Goal: Task Accomplishment & Management: Manage account settings

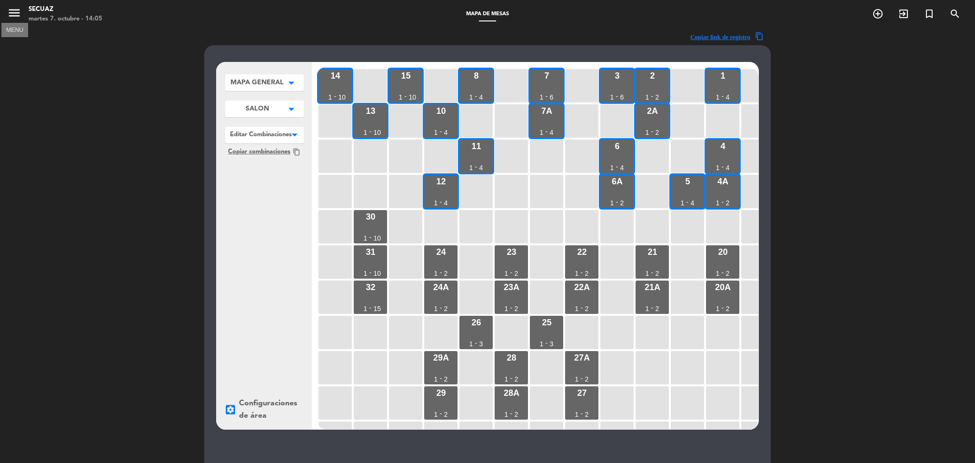
click at [9, 12] on icon "menu" at bounding box center [14, 13] width 14 height 14
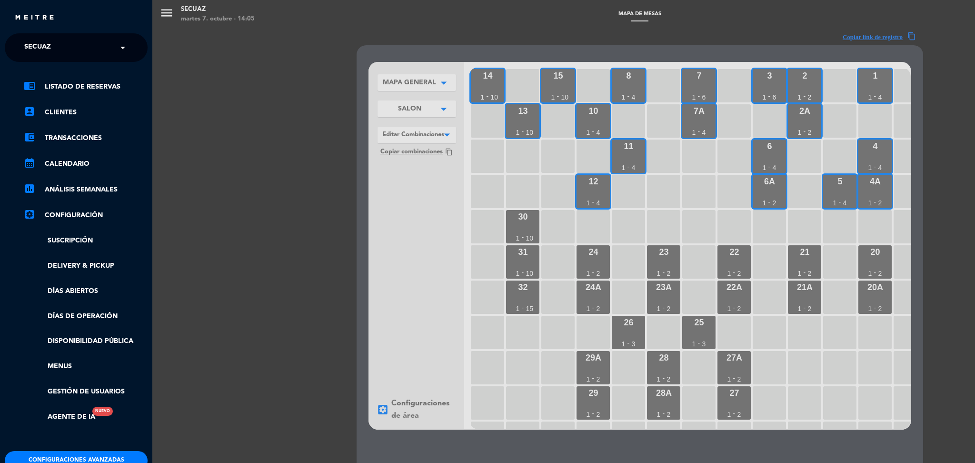
click at [75, 46] on input "text" at bounding box center [77, 48] width 116 height 21
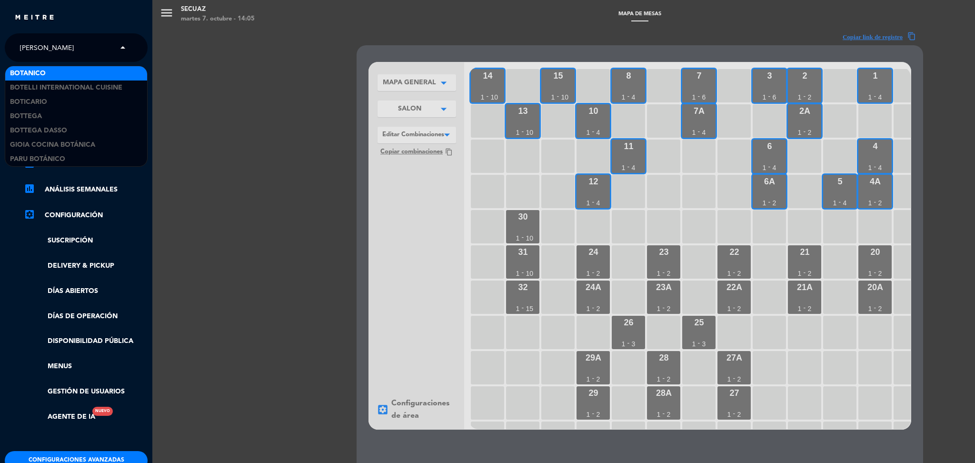
type input "botte"
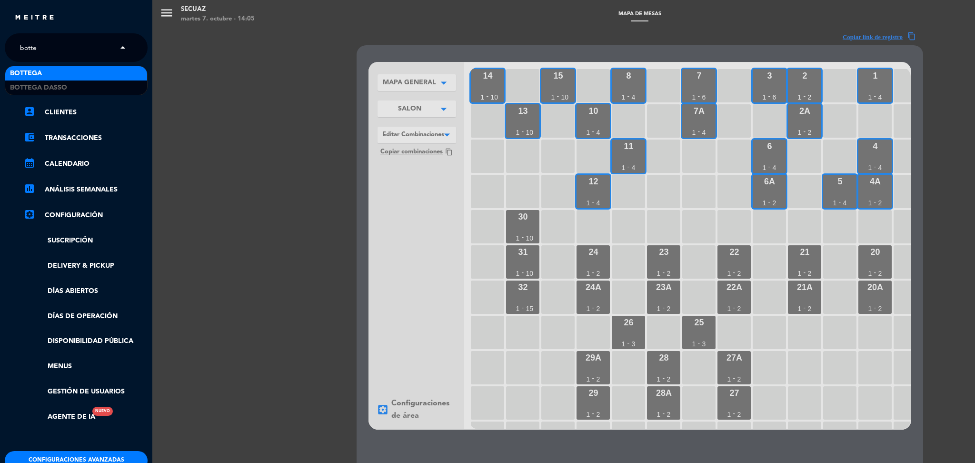
click at [58, 69] on div "Bottega" at bounding box center [76, 73] width 142 height 14
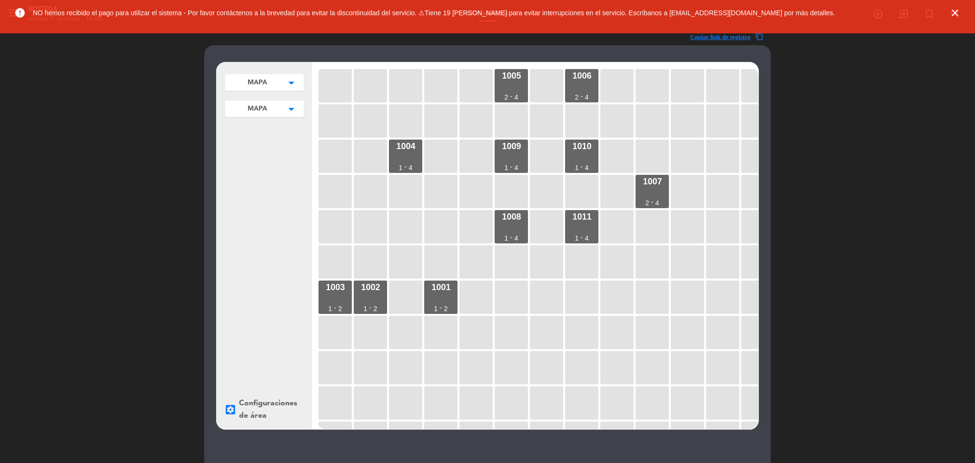
click at [951, 14] on icon "close" at bounding box center [955, 12] width 11 height 11
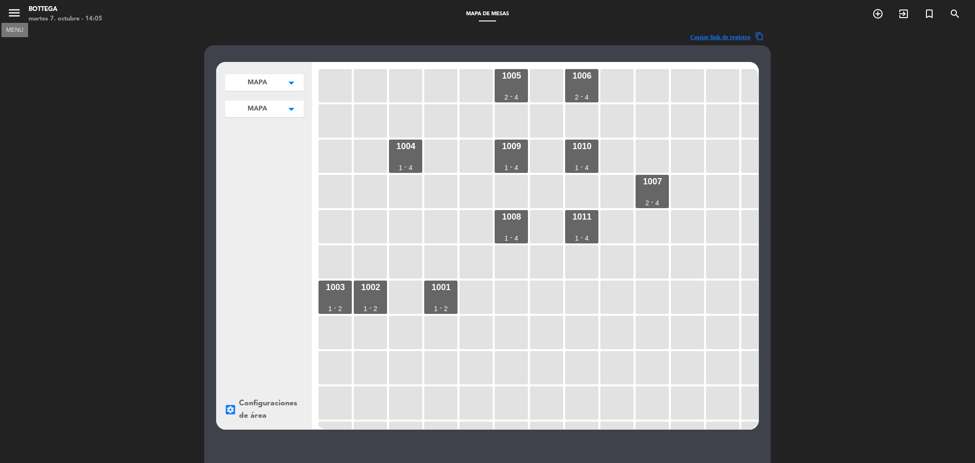
click at [11, 12] on icon "menu" at bounding box center [14, 13] width 14 height 14
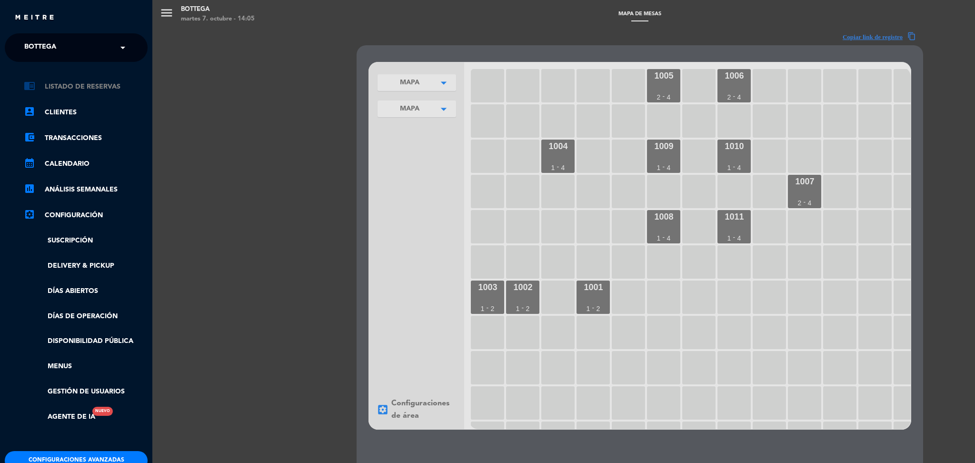
click at [77, 87] on link "chrome_reader_mode Listado de Reservas" at bounding box center [86, 86] width 124 height 11
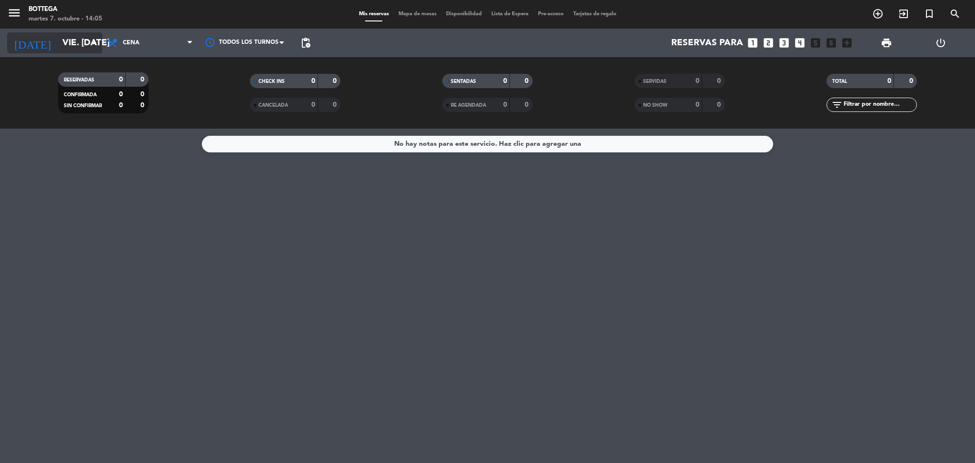
click at [72, 44] on input "vie. [DATE]" at bounding box center [115, 43] width 115 height 20
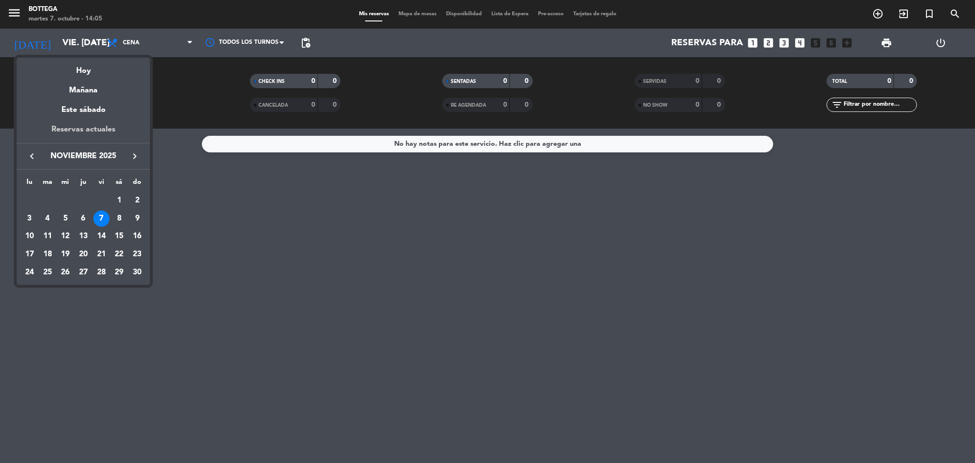
click at [79, 131] on div "Reservas actuales" at bounding box center [83, 133] width 133 height 20
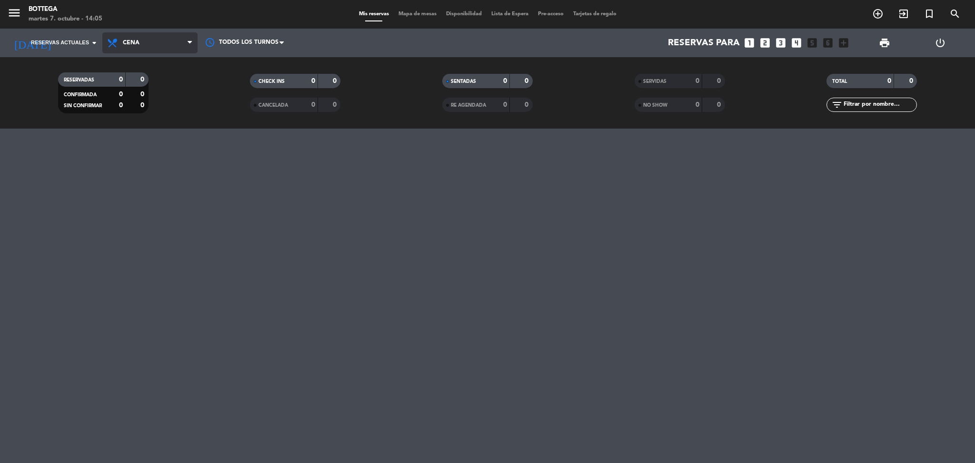
click at [147, 47] on span "Cena" at bounding box center [149, 42] width 95 height 21
click at [149, 55] on div "Todos los servicios Almuerzo Cena Cena Todos los servicios Almuerzo Cena" at bounding box center [149, 43] width 95 height 29
click at [12, 14] on icon "menu" at bounding box center [14, 13] width 14 height 14
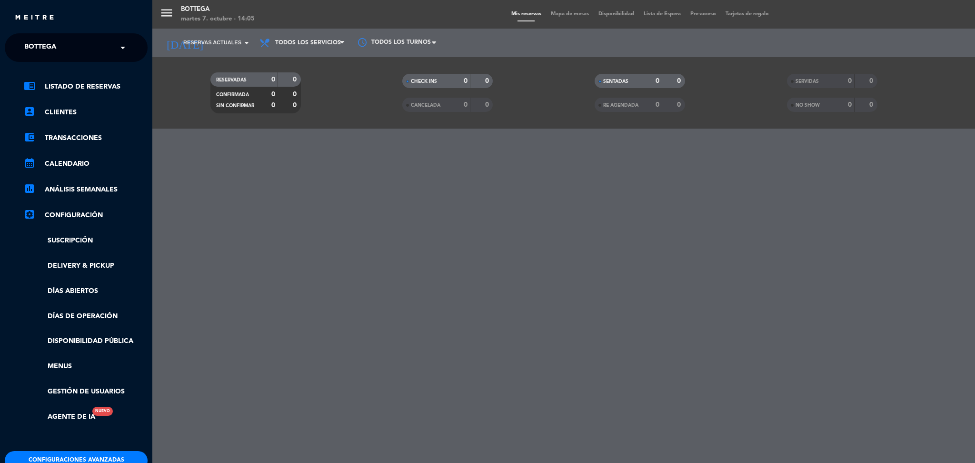
click at [67, 48] on div "× Bottega" at bounding box center [45, 48] width 50 height 20
type input "la sag"
click at [42, 68] on span "La Sagrada" at bounding box center [31, 73] width 43 height 11
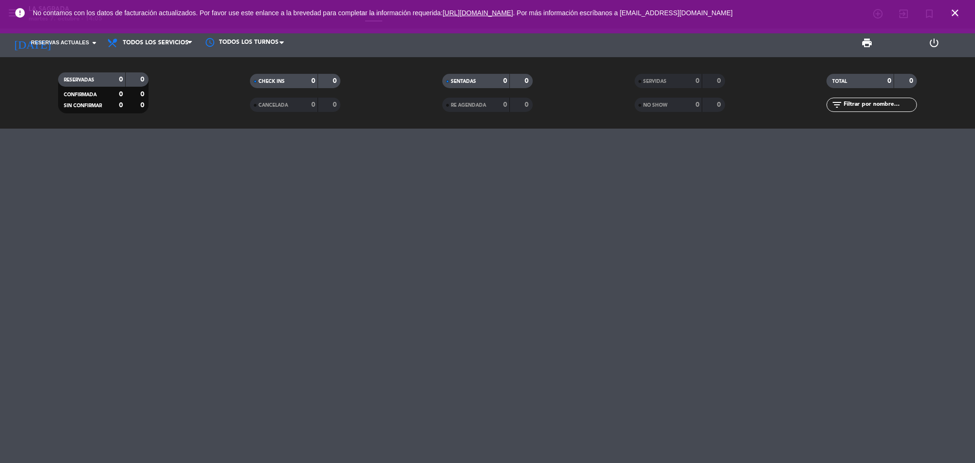
click at [953, 14] on icon "close" at bounding box center [955, 12] width 11 height 11
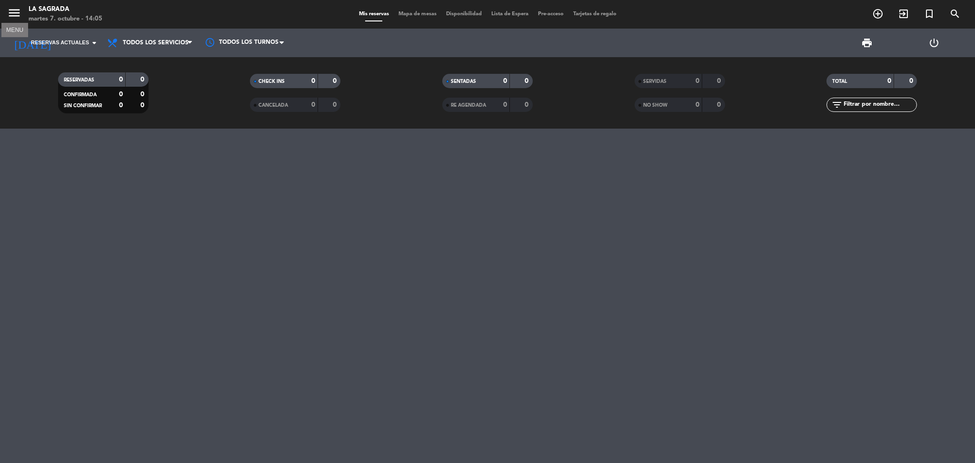
click at [17, 17] on icon "menu" at bounding box center [14, 13] width 14 height 14
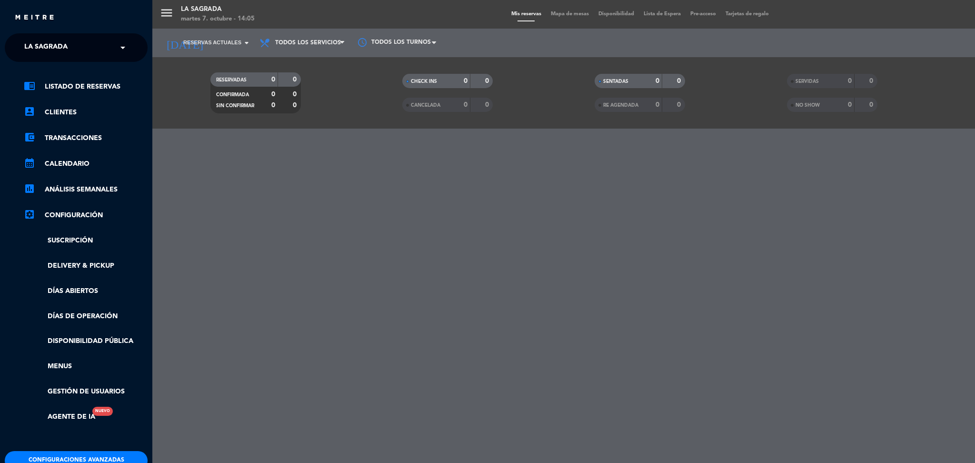
click at [60, 170] on ul "chrome_reader_mode Listado de Reservas account_box Clientes account_balance_wal…" at bounding box center [76, 252] width 143 height 342
click at [70, 156] on ul "chrome_reader_mode Listado de Reservas account_box Clientes account_balance_wal…" at bounding box center [76, 252] width 143 height 342
click at [70, 160] on link "calendar_month Calendario" at bounding box center [86, 163] width 124 height 11
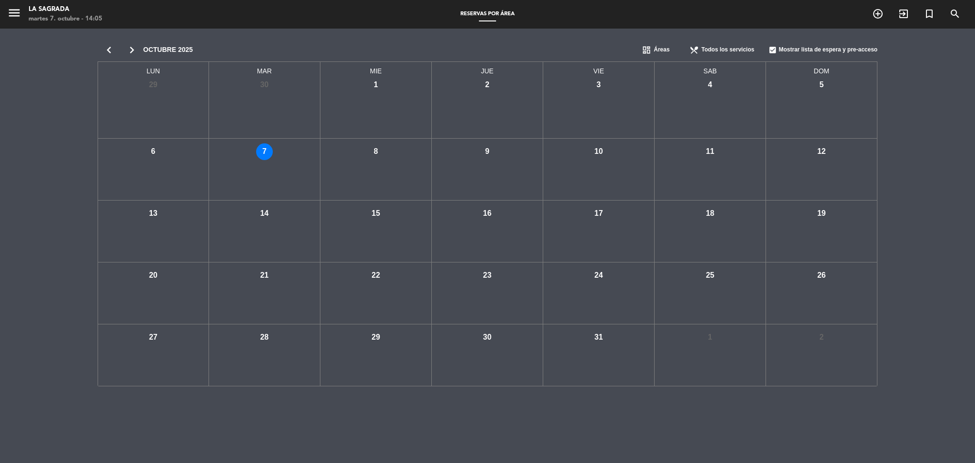
click at [107, 51] on icon "chevron_left" at bounding box center [109, 49] width 23 height 13
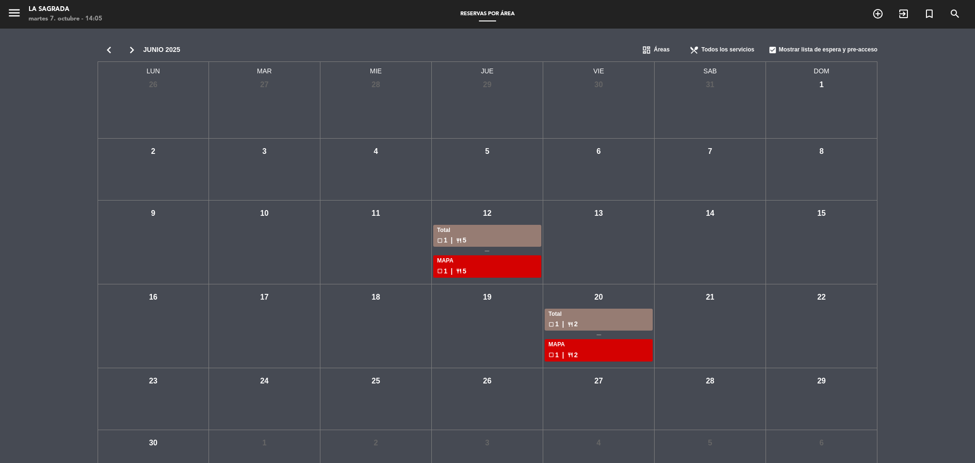
click at [107, 51] on icon "chevron_left" at bounding box center [109, 49] width 23 height 13
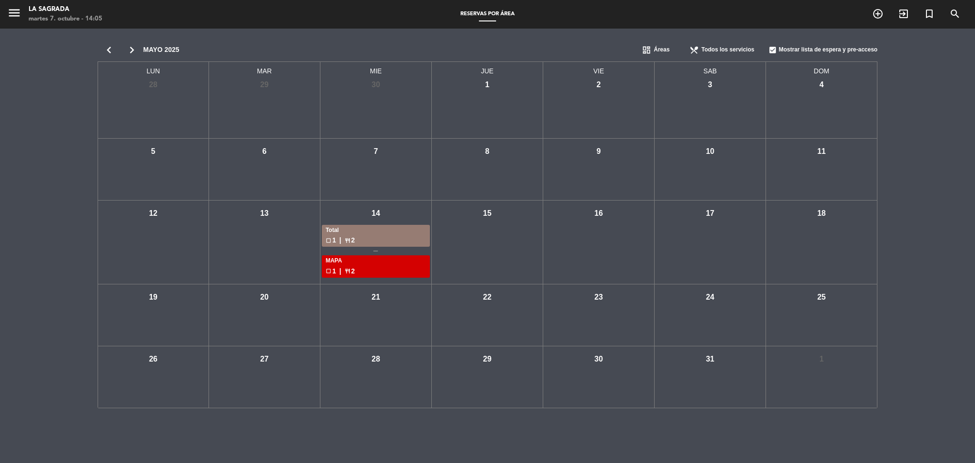
click at [107, 51] on icon "chevron_left" at bounding box center [109, 49] width 23 height 13
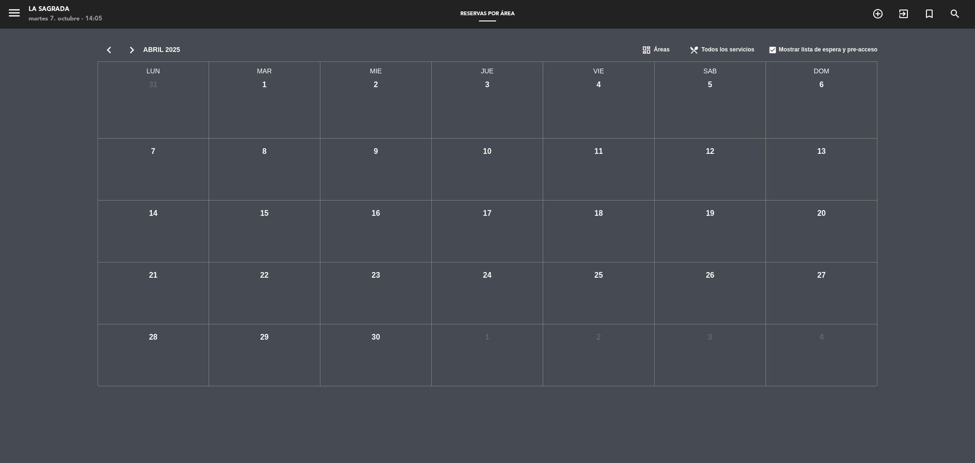
click at [131, 50] on icon "chevron_right" at bounding box center [132, 49] width 23 height 13
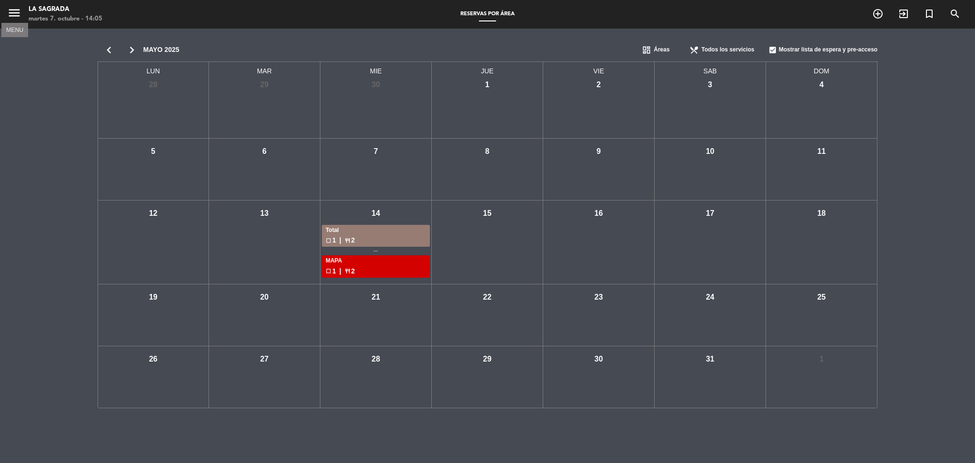
click at [13, 13] on icon "menu" at bounding box center [14, 13] width 14 height 14
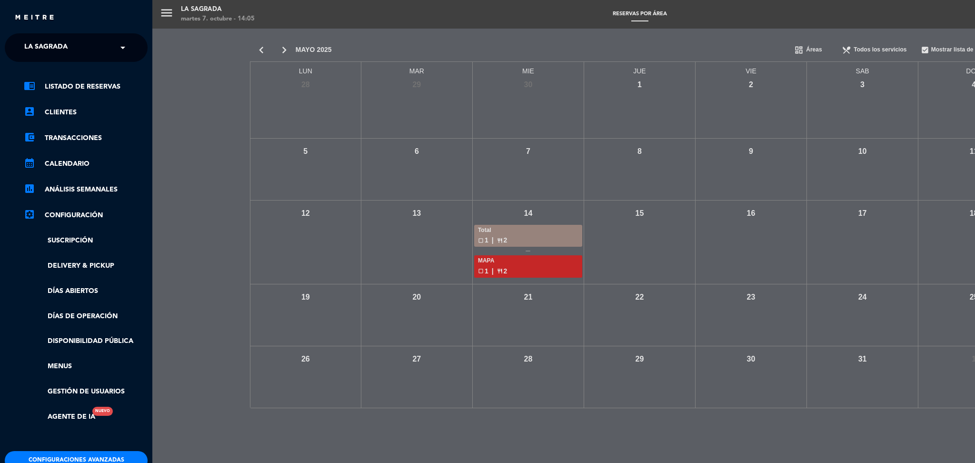
click at [54, 49] on span "La Sagrada" at bounding box center [45, 48] width 43 height 20
type input "botteg"
click at [40, 71] on span "Bottega" at bounding box center [26, 73] width 32 height 11
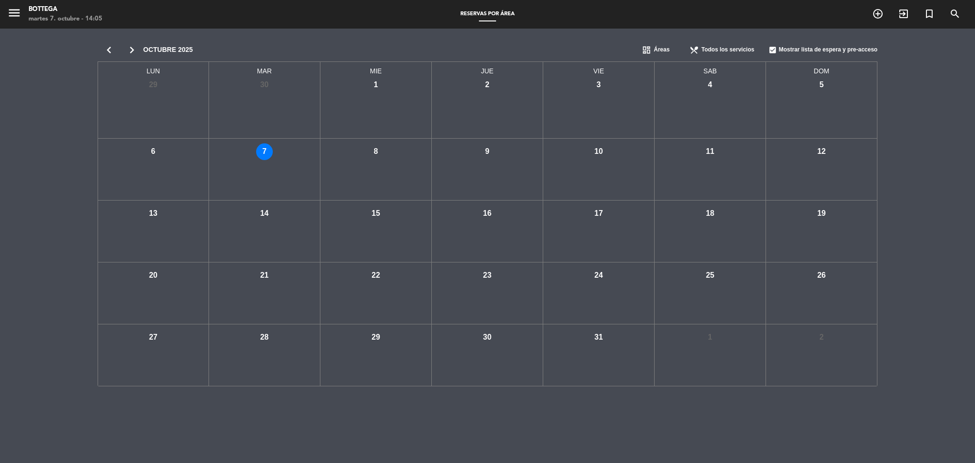
click at [107, 50] on icon "chevron_left" at bounding box center [109, 49] width 23 height 13
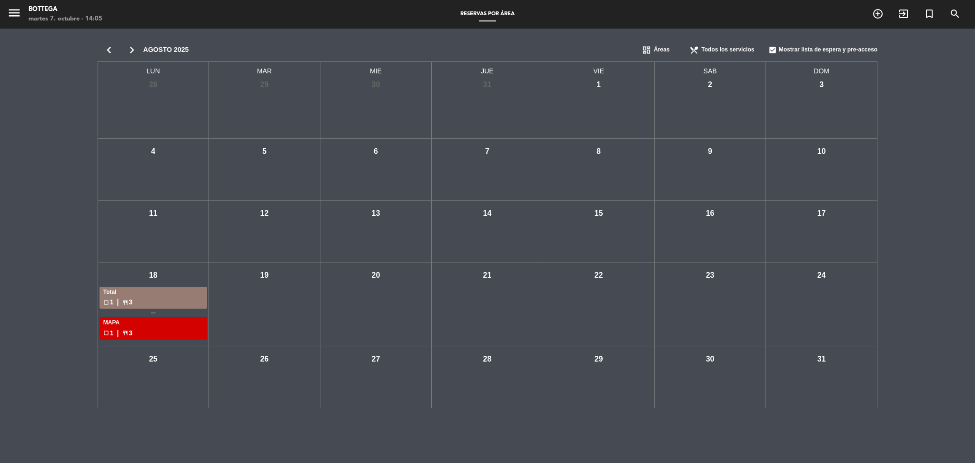
click at [107, 50] on icon "chevron_left" at bounding box center [109, 49] width 23 height 13
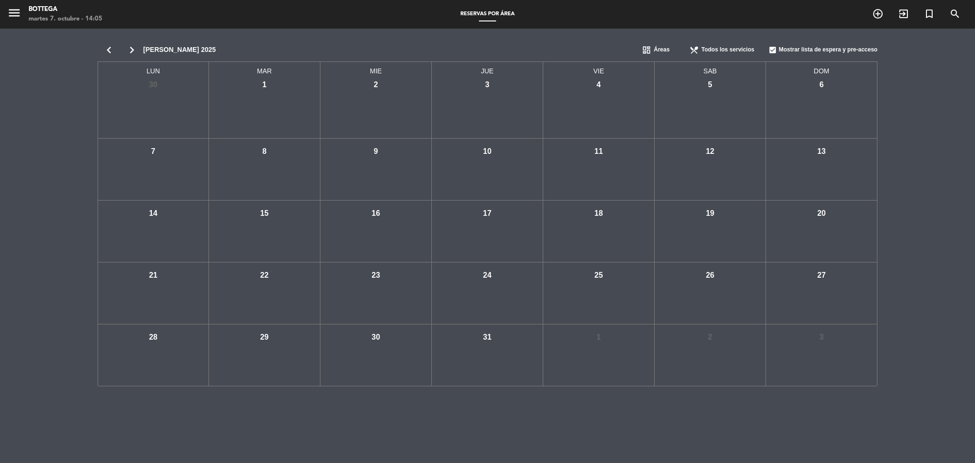
click at [107, 50] on icon "chevron_left" at bounding box center [109, 49] width 23 height 13
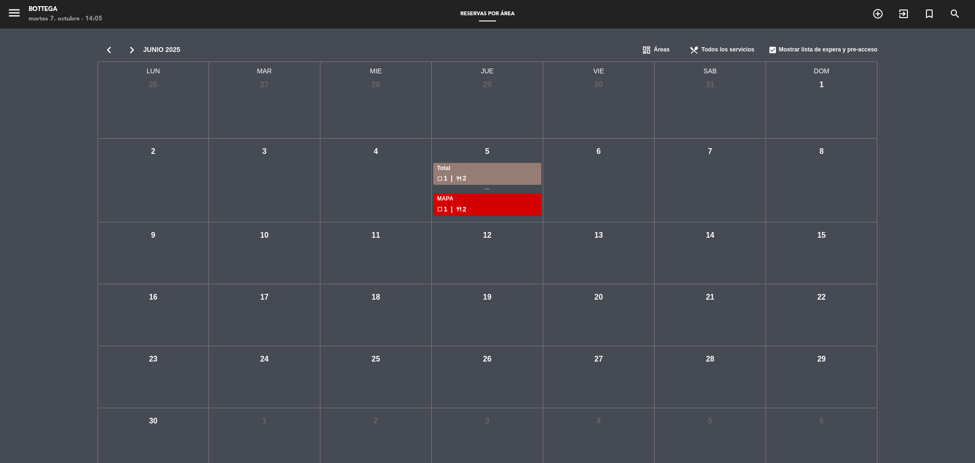
click at [107, 50] on icon "chevron_left" at bounding box center [109, 49] width 23 height 13
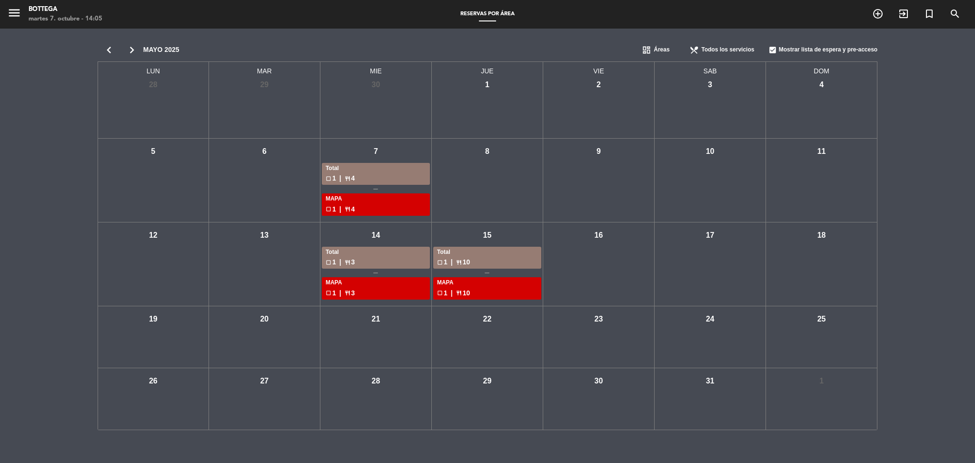
click at [107, 50] on icon "chevron_left" at bounding box center [109, 49] width 23 height 13
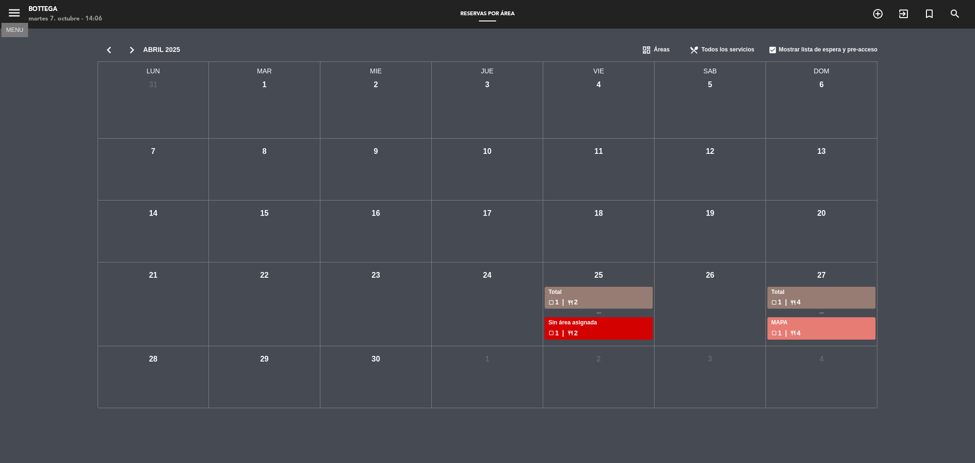
click at [14, 16] on icon "menu" at bounding box center [14, 13] width 14 height 14
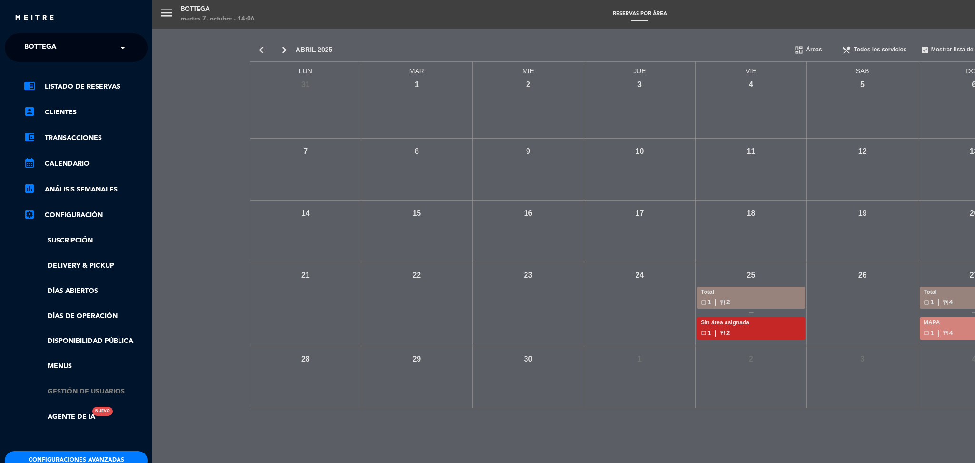
click at [105, 392] on link "Gestión de usuarios" at bounding box center [86, 391] width 124 height 11
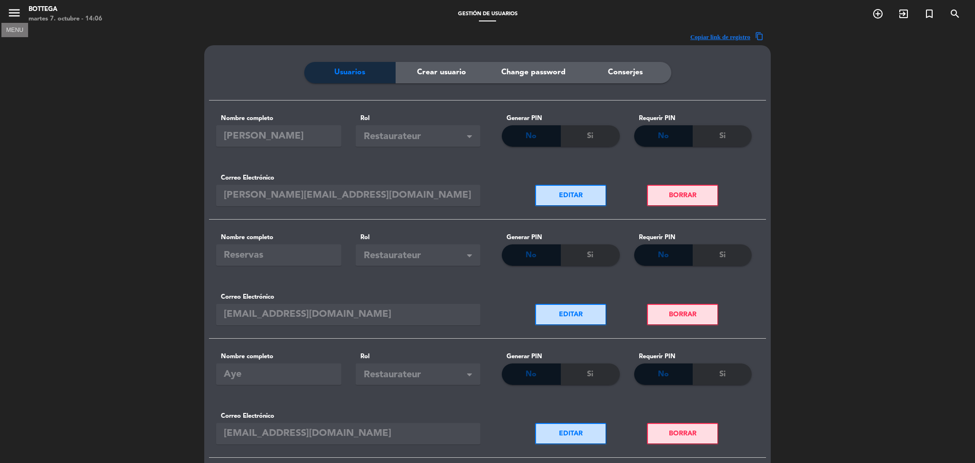
click at [19, 16] on icon "menu" at bounding box center [14, 13] width 14 height 14
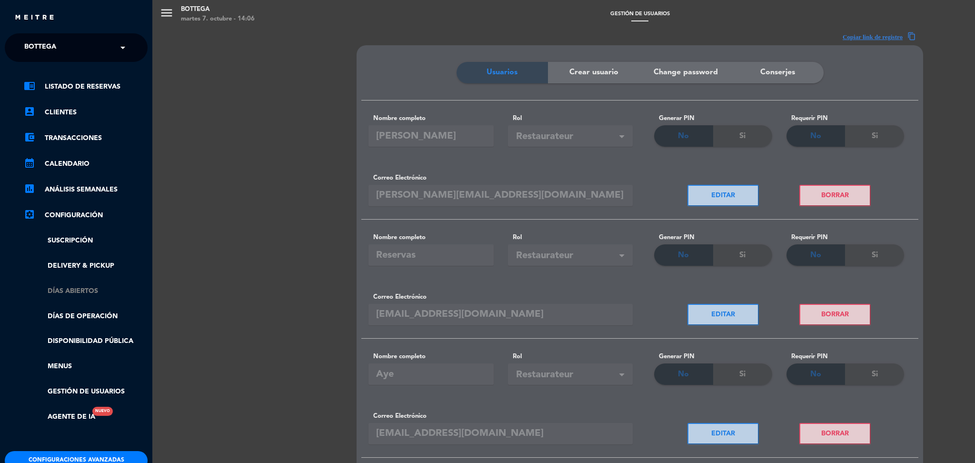
scroll to position [82, 0]
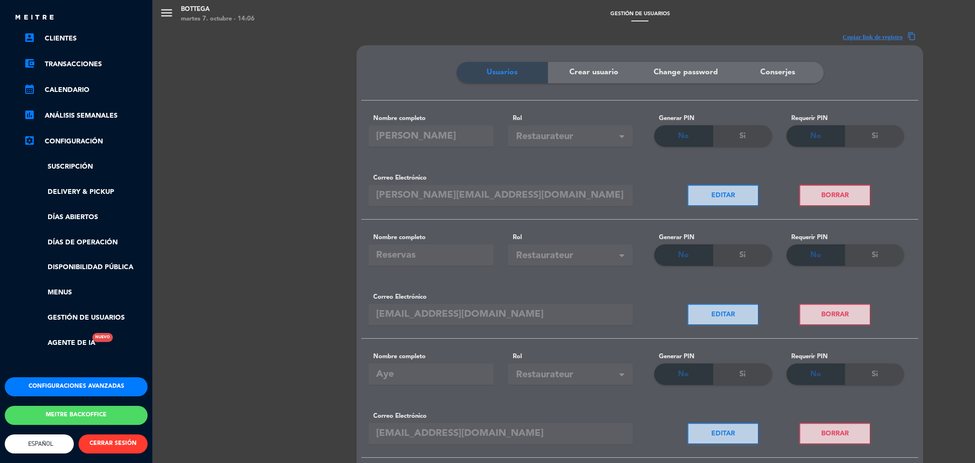
click at [82, 377] on button "Configuraciones avanzadas" at bounding box center [76, 386] width 143 height 19
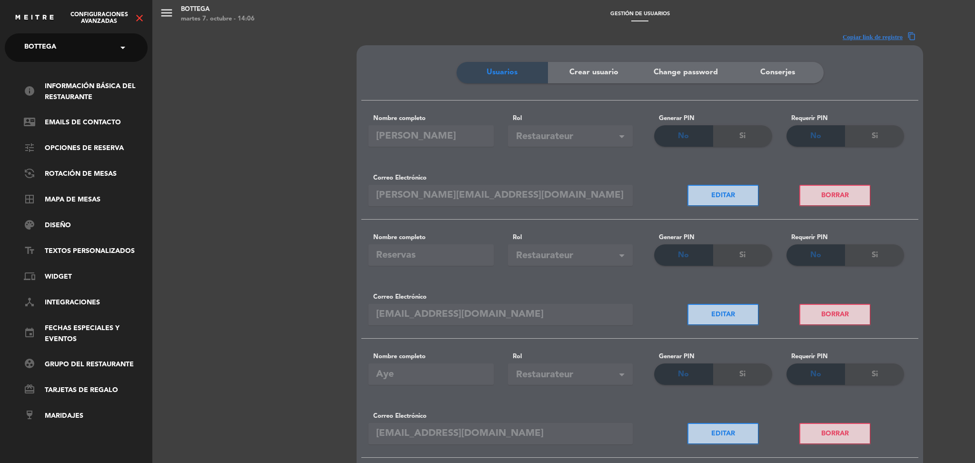
scroll to position [0, 0]
click at [81, 146] on link "tune Opciones de reserva" at bounding box center [86, 148] width 124 height 11
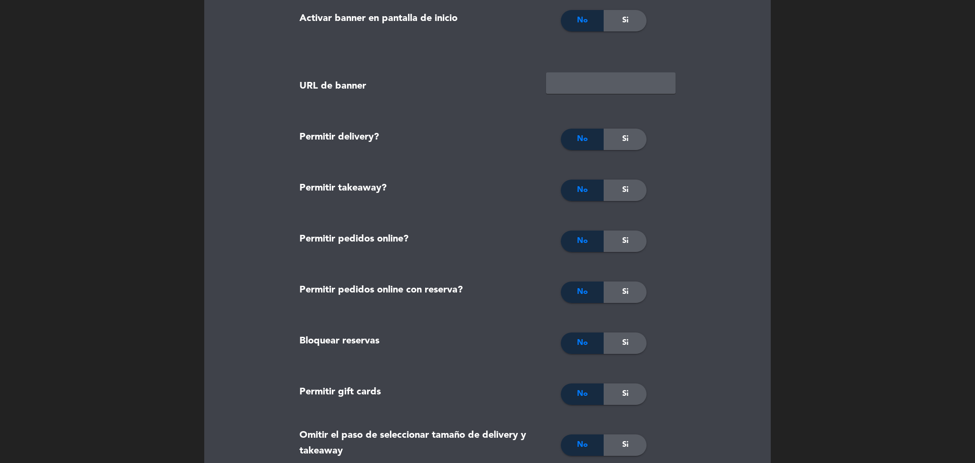
scroll to position [1341, 0]
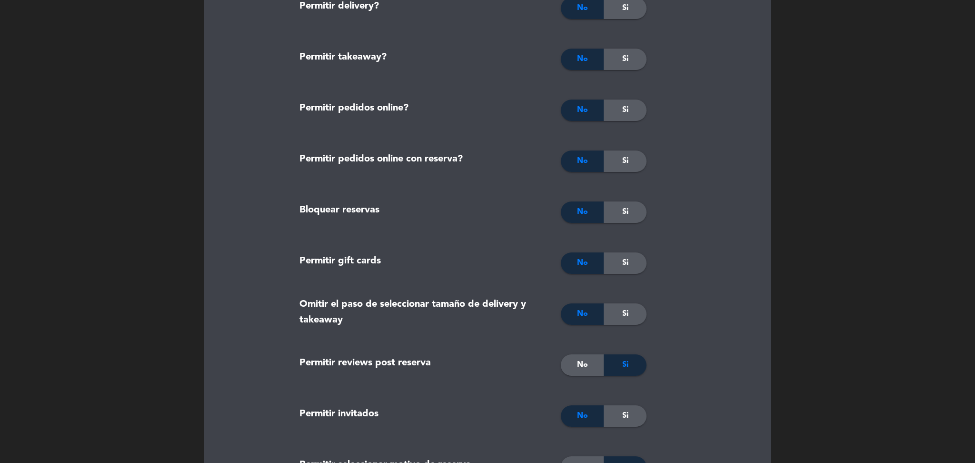
click at [638, 216] on div "Si" at bounding box center [625, 211] width 43 height 21
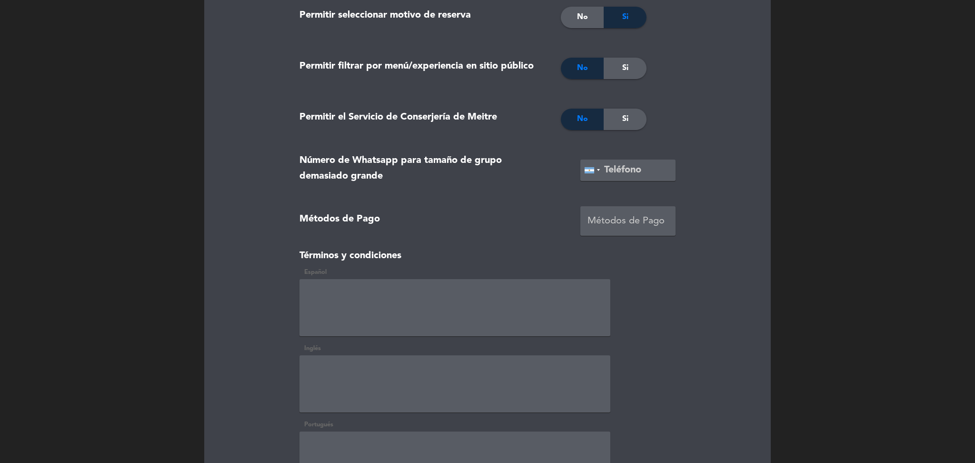
scroll to position [1975, 0]
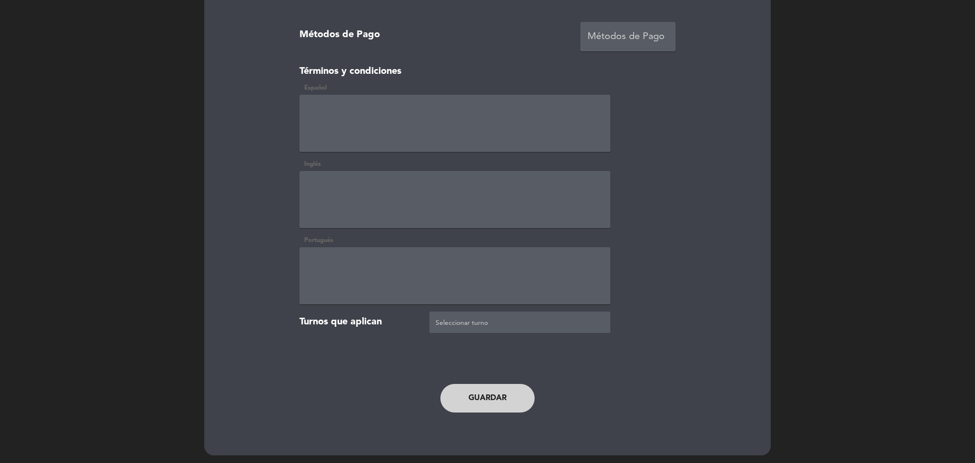
click at [474, 386] on button "Guardar" at bounding box center [488, 398] width 94 height 29
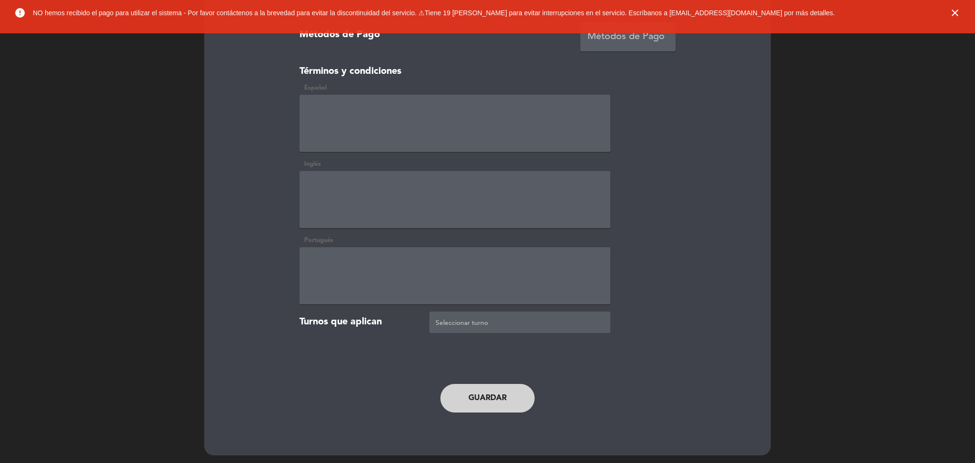
click at [955, 14] on icon "close" at bounding box center [955, 12] width 11 height 11
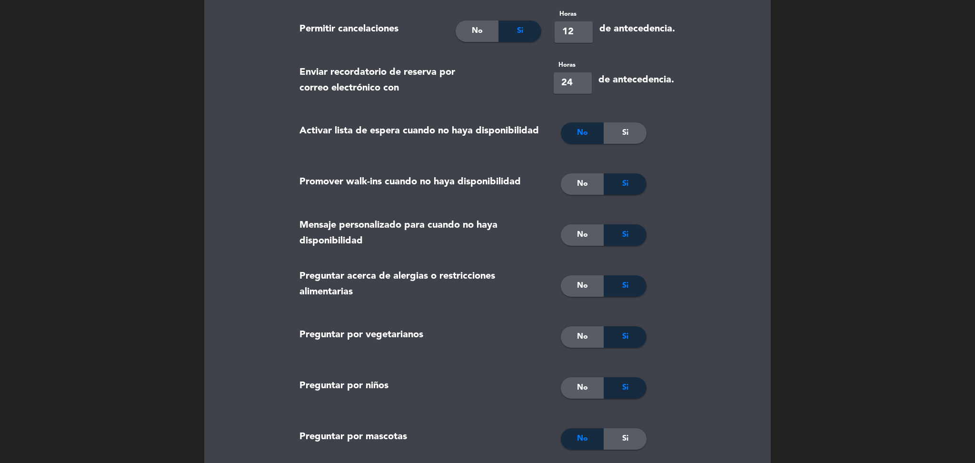
scroll to position [0, 0]
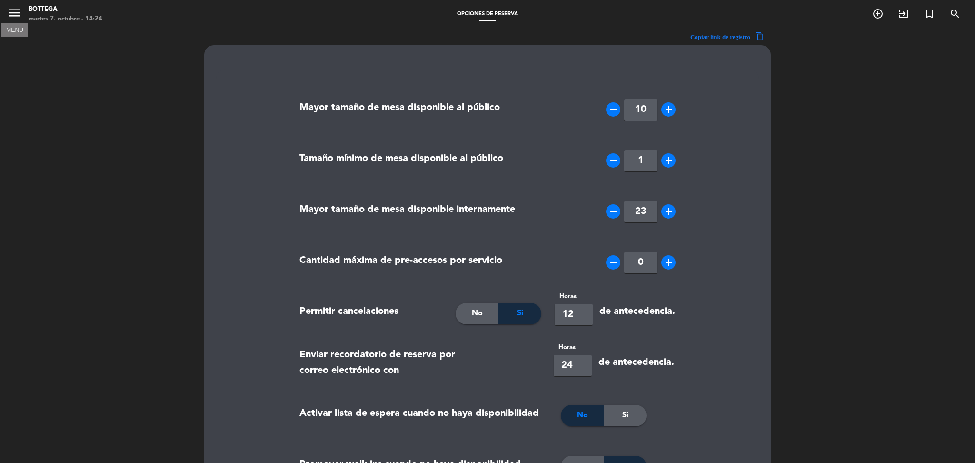
click at [14, 10] on icon "menu" at bounding box center [14, 13] width 14 height 14
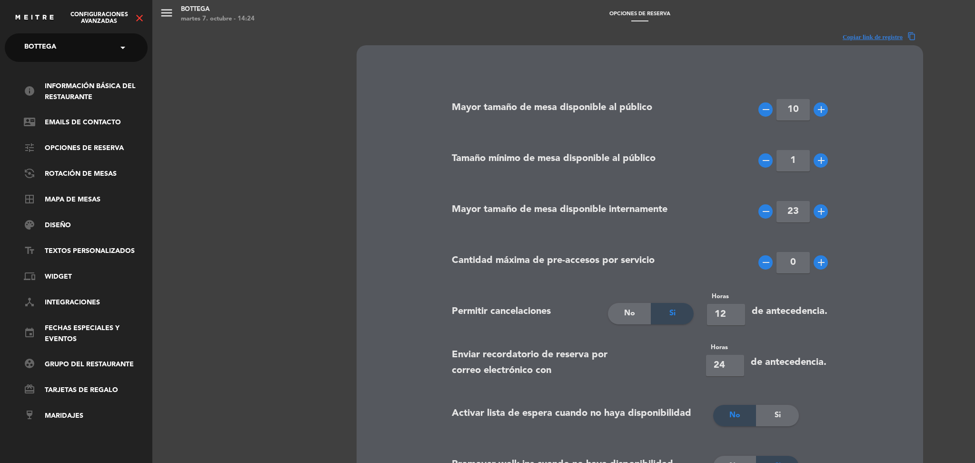
click at [141, 21] on icon "close" at bounding box center [139, 17] width 11 height 11
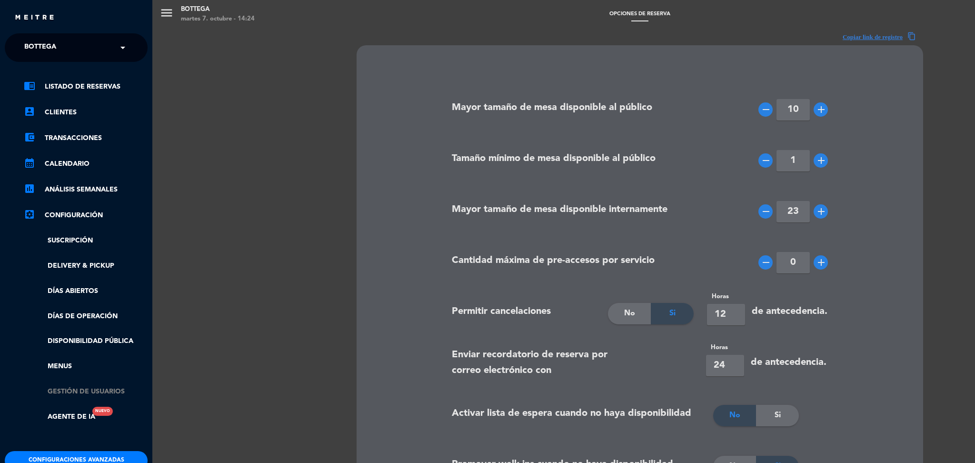
click at [95, 391] on link "Gestión de usuarios" at bounding box center [86, 391] width 124 height 11
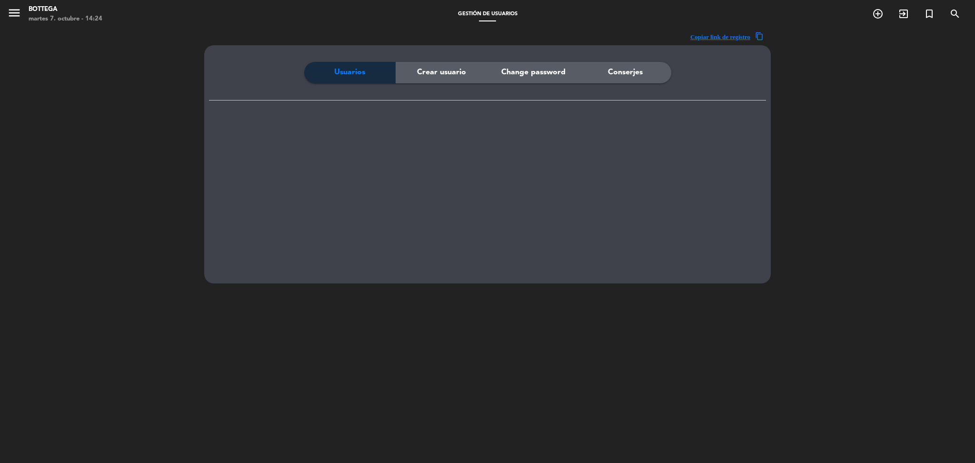
click at [414, 70] on div "Crear usuario" at bounding box center [442, 72] width 92 height 21
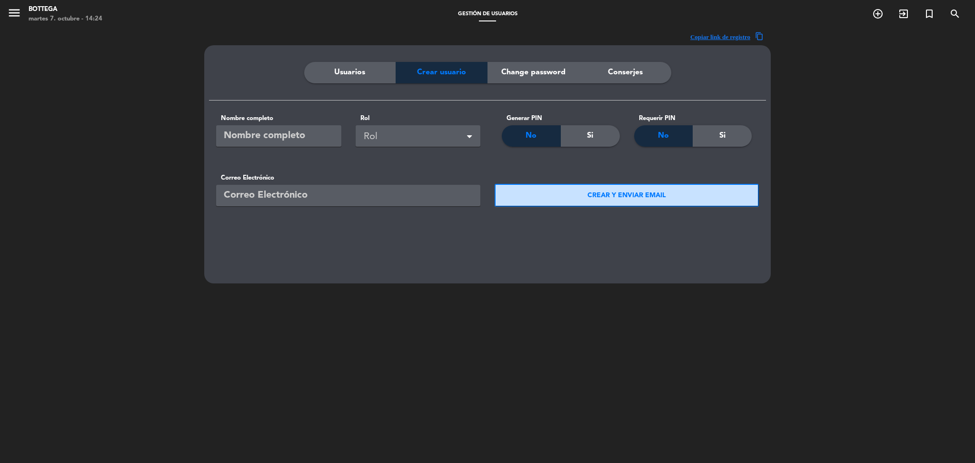
click at [362, 77] on span "Usuarios" at bounding box center [349, 72] width 31 height 12
